Goal: Task Accomplishment & Management: Complete application form

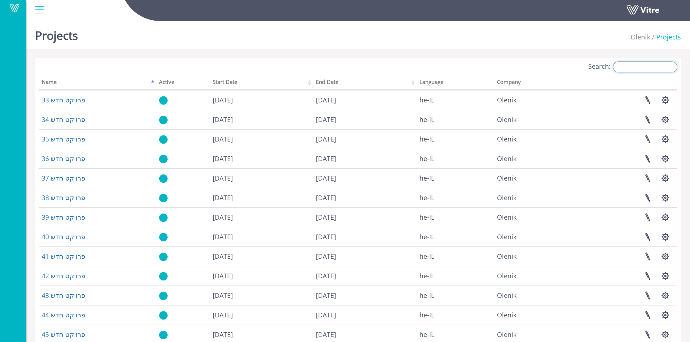
click at [650, 68] on input "Search:" at bounding box center [644, 67] width 64 height 11
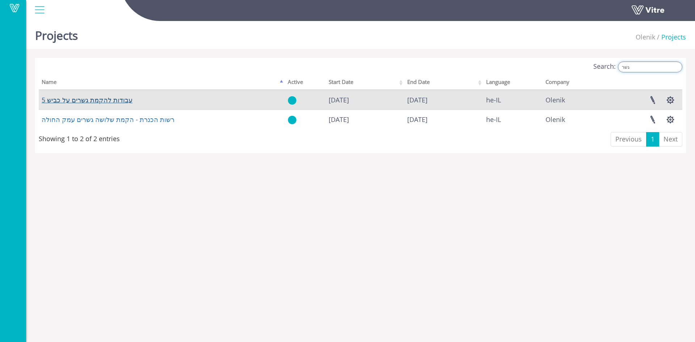
type input "גשר"
click at [105, 101] on link "עבודות להקמת גשרים על כביש 5" at bounding box center [87, 100] width 91 height 9
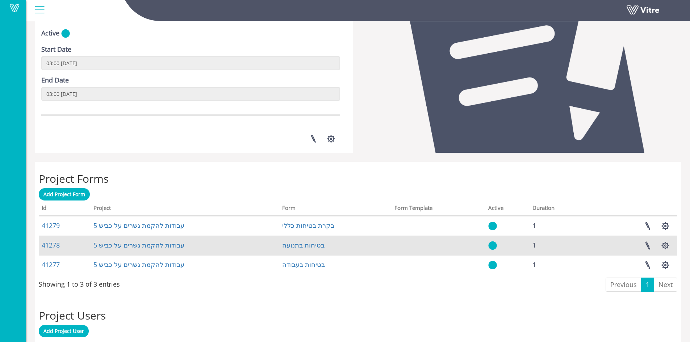
scroll to position [255, 0]
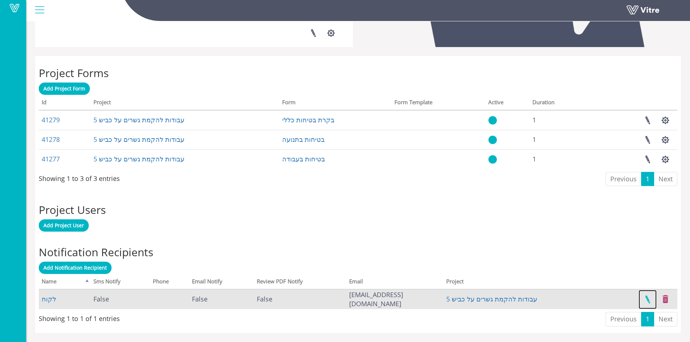
click at [646, 296] on link at bounding box center [647, 299] width 18 height 19
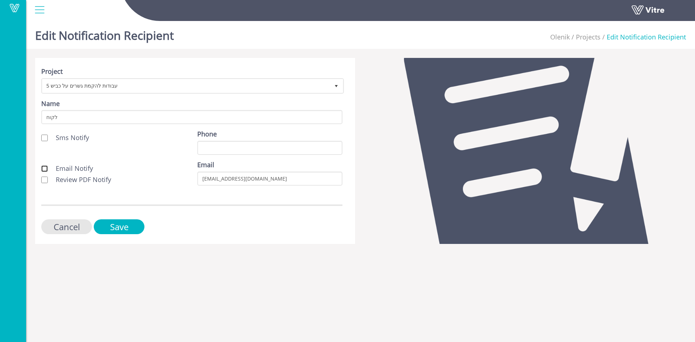
click at [46, 167] on input "Email Notify" at bounding box center [44, 168] width 7 height 7
checkbox input "true"
click at [45, 178] on input "Review PDF Notify" at bounding box center [44, 180] width 7 height 7
checkbox input "true"
click at [107, 225] on input "Save" at bounding box center [119, 226] width 51 height 15
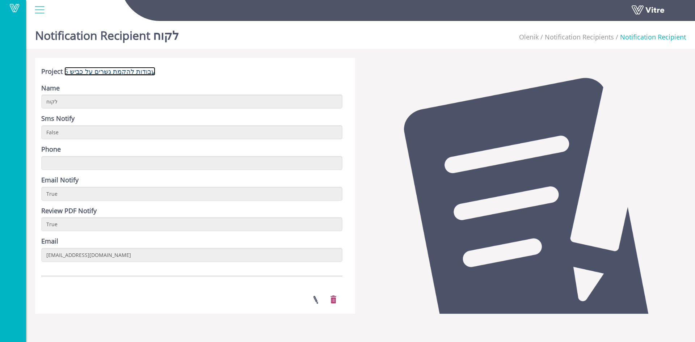
click at [119, 72] on link "עבודות להקמת גשרים על כביש 5" at bounding box center [109, 71] width 91 height 9
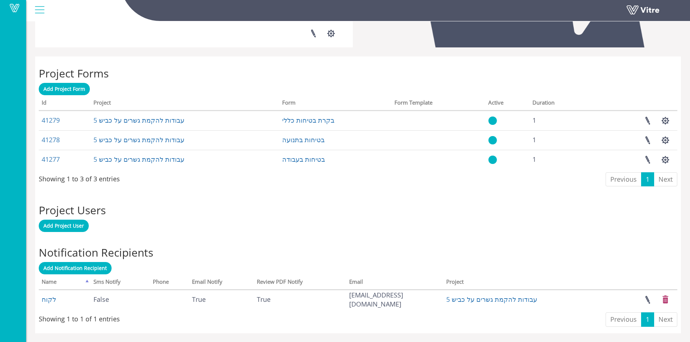
scroll to position [255, 0]
click at [92, 267] on span "Add Notification Recipient" at bounding box center [74, 267] width 63 height 7
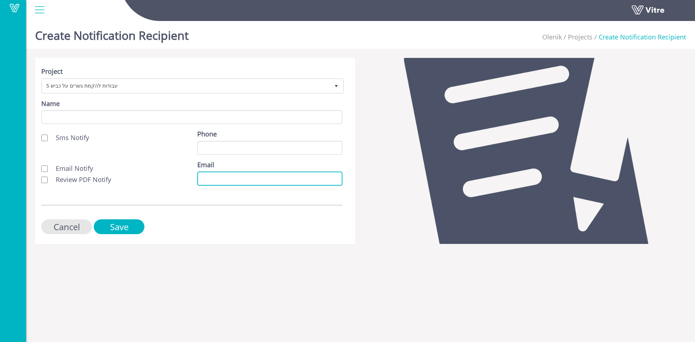
click at [203, 178] on input "Email" at bounding box center [269, 179] width 145 height 14
paste input "[EMAIL_ADDRESS][PERSON_NAME][DOMAIN_NAME]"
type input "[EMAIL_ADDRESS][PERSON_NAME][DOMAIN_NAME]"
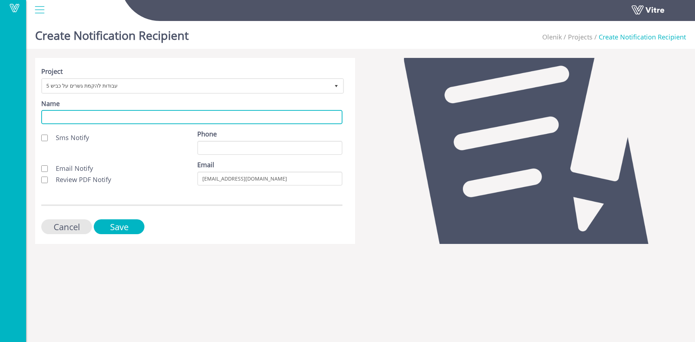
click at [115, 118] on input "Name" at bounding box center [191, 117] width 301 height 14
type input "לקוח"
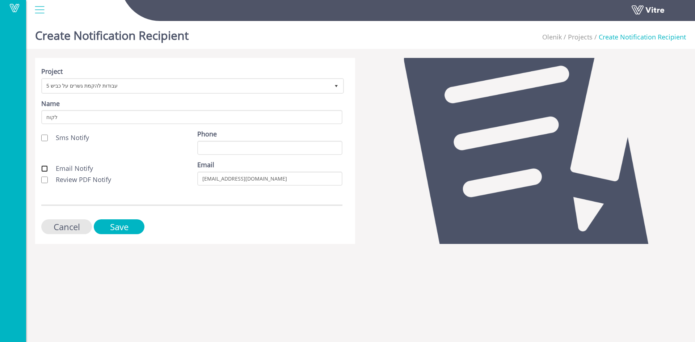
click at [45, 169] on input "Email Notify" at bounding box center [44, 168] width 7 height 7
checkbox input "true"
click at [46, 180] on input "Review PDF Notify" at bounding box center [44, 180] width 7 height 7
checkbox input "true"
click at [121, 226] on input "Save" at bounding box center [119, 226] width 51 height 15
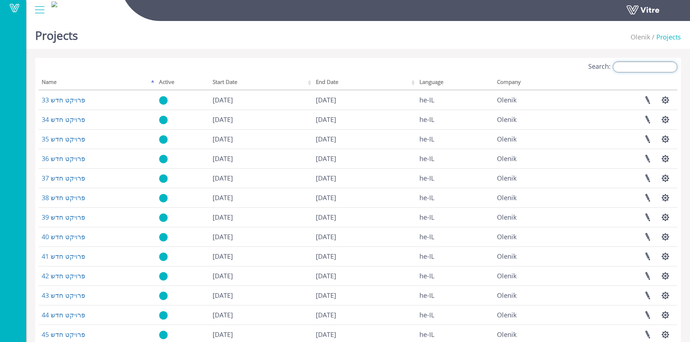
click at [649, 69] on input "Search:" at bounding box center [644, 67] width 64 height 11
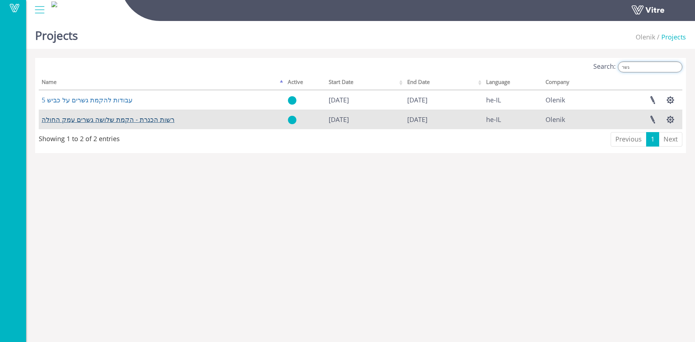
type input "גשר"
click at [114, 119] on link "רשות הכנרת - הקמת שלושה גשרים עמק החולה" at bounding box center [108, 119] width 133 height 9
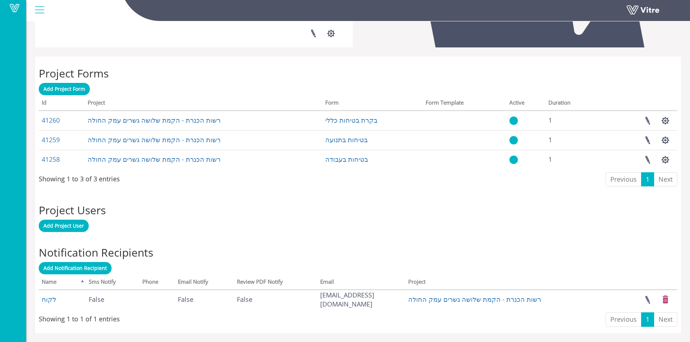
scroll to position [255, 0]
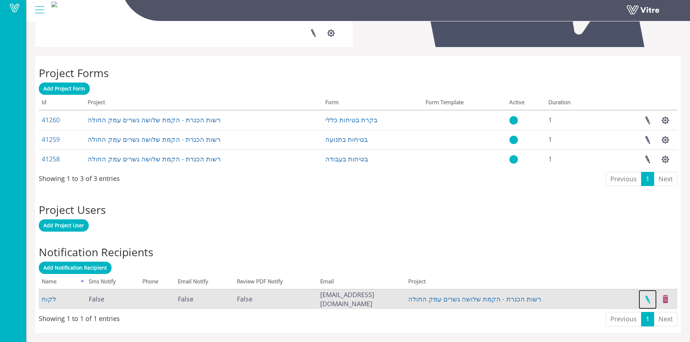
click at [648, 298] on link at bounding box center [647, 299] width 18 height 19
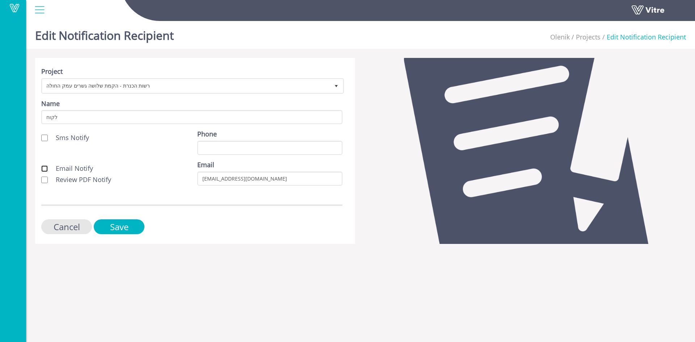
click at [45, 166] on input "Email Notify" at bounding box center [44, 168] width 7 height 7
checkbox input "true"
click at [43, 177] on input "Review PDF Notify" at bounding box center [44, 180] width 7 height 7
checkbox input "true"
click at [117, 229] on input "Save" at bounding box center [119, 226] width 51 height 15
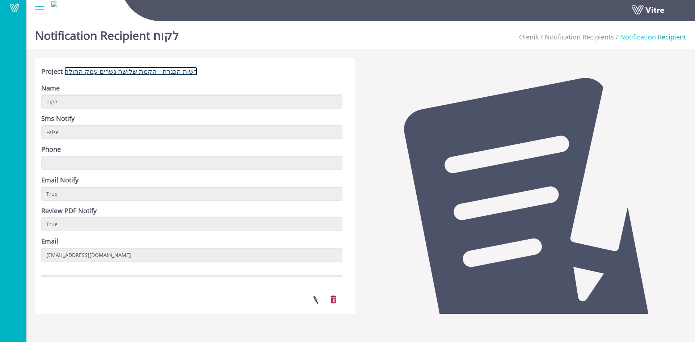
click at [161, 70] on link "רשות הכנרת - הקמת שלושה גשרים עמק החולה" at bounding box center [130, 71] width 133 height 9
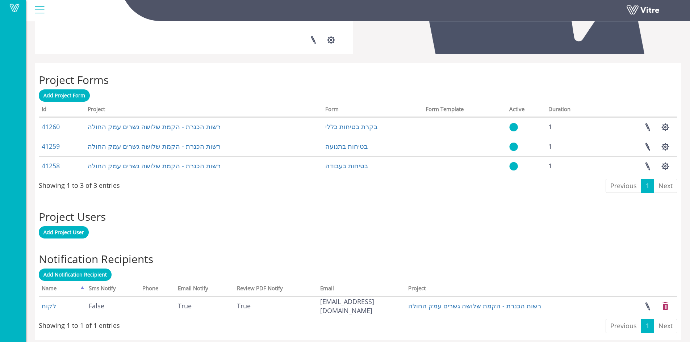
scroll to position [246, 0]
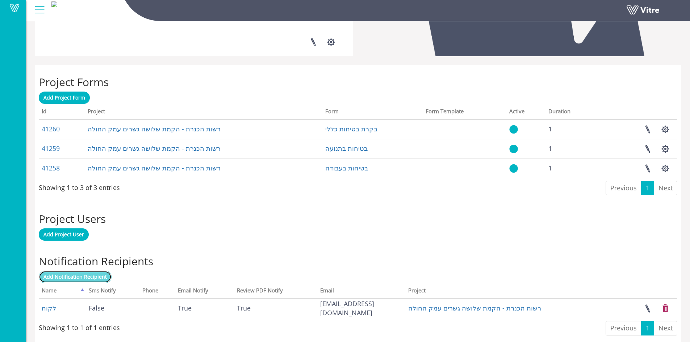
click at [80, 273] on link "Add Notification Recipient" at bounding box center [75, 277] width 73 height 12
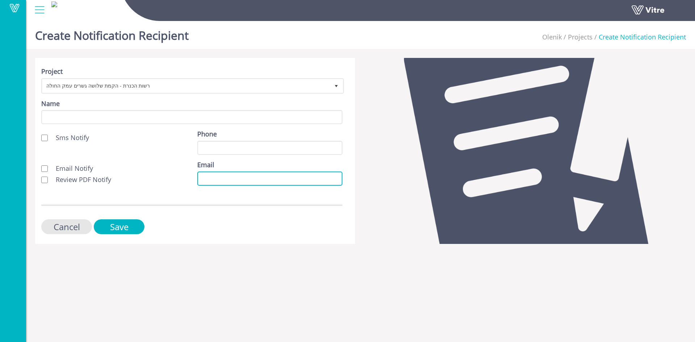
click at [203, 179] on input "Email" at bounding box center [269, 179] width 145 height 14
paste input "[EMAIL_ADDRESS][DOMAIN_NAME]"
type input "[EMAIL_ADDRESS][DOMAIN_NAME]"
drag, startPoint x: 248, startPoint y: 179, endPoint x: 188, endPoint y: 181, distance: 60.1
click at [188, 181] on div "Email Notify Review PDF Notify Email [EMAIL_ADDRESS][DOMAIN_NAME]" at bounding box center [192, 175] width 312 height 31
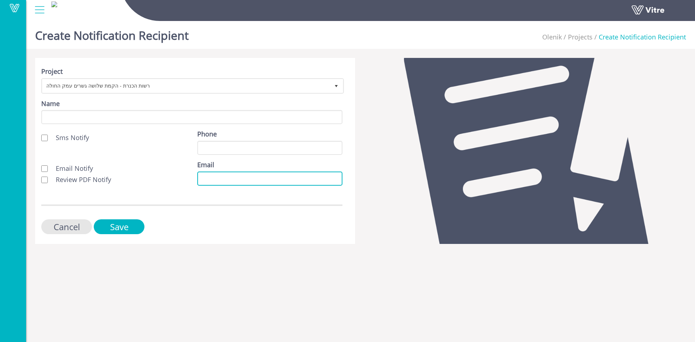
paste input "[EMAIL_ADDRESS][PERSON_NAME][DOMAIN_NAME]"
type input "[EMAIL_ADDRESS][PERSON_NAME][DOMAIN_NAME]"
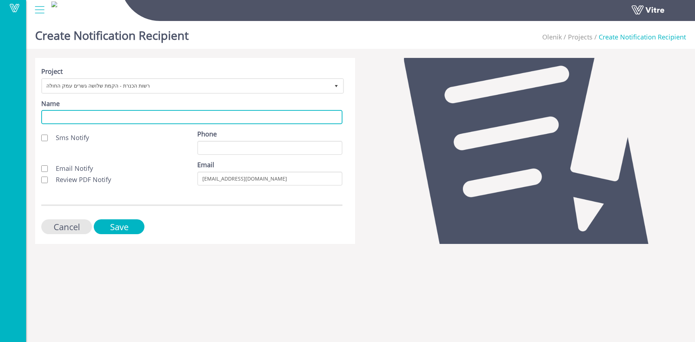
click at [129, 114] on input "Name" at bounding box center [191, 117] width 301 height 14
type input "לקוח"
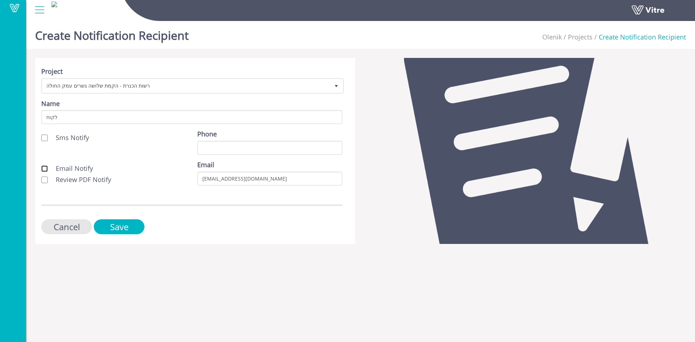
click at [46, 170] on input "Email Notify" at bounding box center [44, 168] width 7 height 7
checkbox input "true"
click at [45, 177] on input "Review PDF Notify" at bounding box center [44, 180] width 7 height 7
checkbox input "true"
click at [124, 224] on input "Save" at bounding box center [119, 226] width 51 height 15
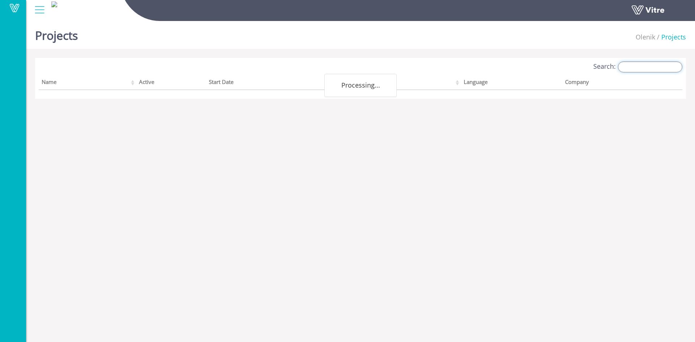
click at [652, 69] on input "Search:" at bounding box center [650, 67] width 64 height 11
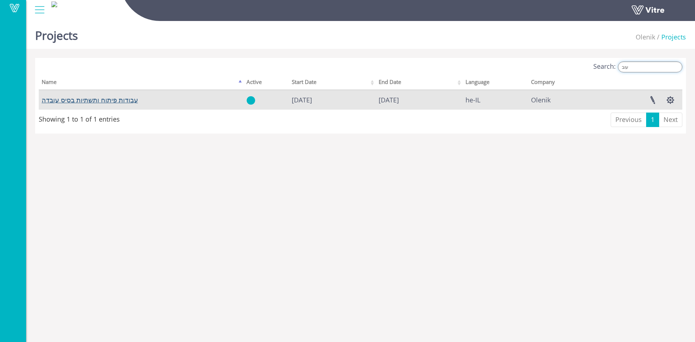
type input "עוב"
click at [111, 101] on link "עבודות פיתוח ותשתיות בסיס עובדה" at bounding box center [90, 100] width 96 height 9
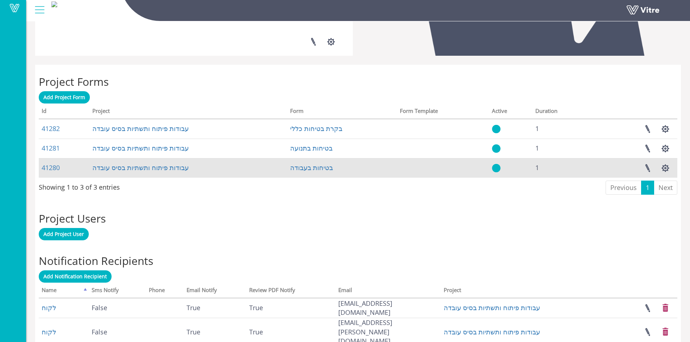
scroll to position [275, 0]
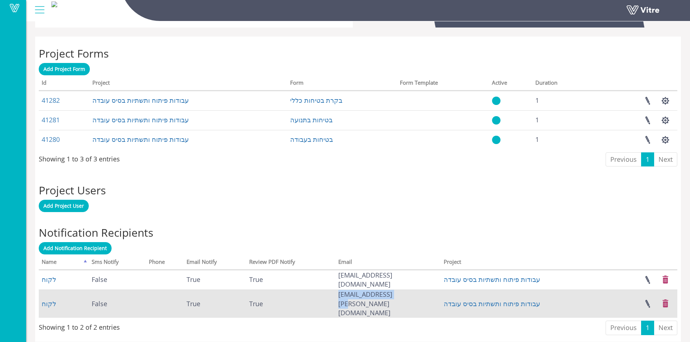
drag, startPoint x: 338, startPoint y: 300, endPoint x: 393, endPoint y: 302, distance: 55.1
click at [393, 302] on td "[EMAIL_ADDRESS][PERSON_NAME][DOMAIN_NAME]" at bounding box center [388, 304] width 106 height 28
copy td "[EMAIL_ADDRESS][PERSON_NAME][DOMAIN_NAME]"
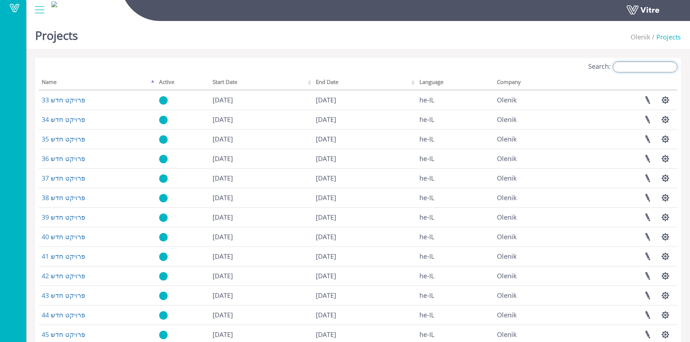
click at [636, 69] on input "Search:" at bounding box center [644, 67] width 64 height 11
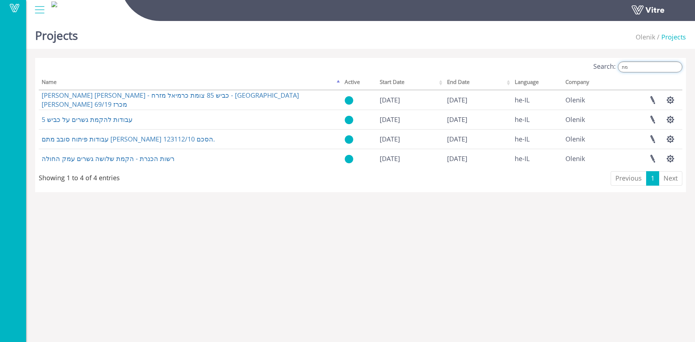
drag, startPoint x: 637, startPoint y: 64, endPoint x: 619, endPoint y: 67, distance: 18.3
click at [619, 67] on label "Search: מת" at bounding box center [637, 67] width 89 height 11
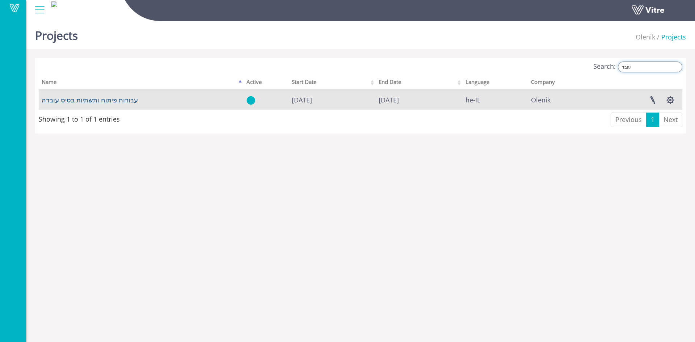
type input "עובד"
click at [116, 102] on link "עבודות פיתוח ותשתיות בסיס עובדה" at bounding box center [90, 100] width 96 height 9
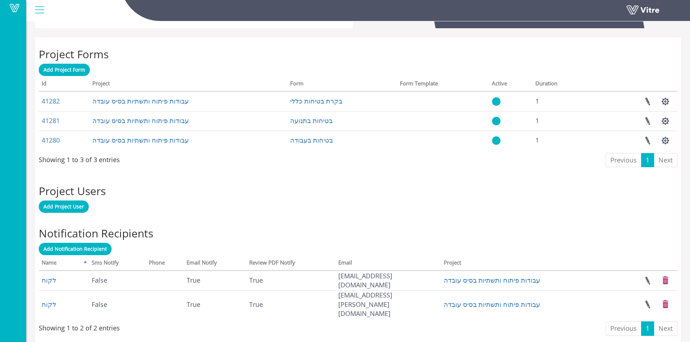
scroll to position [275, 0]
